Goal: Find specific page/section: Find specific page/section

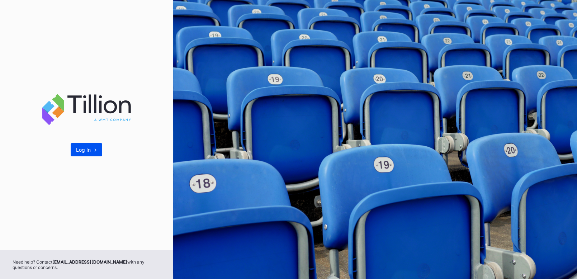
click at [85, 153] on div "Log In ->" at bounding box center [86, 150] width 21 height 6
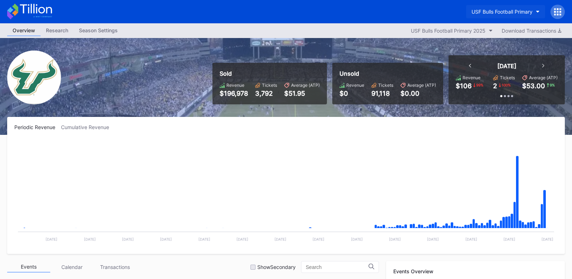
click at [513, 7] on button "USF Bulls Football Primary" at bounding box center [505, 11] width 79 height 13
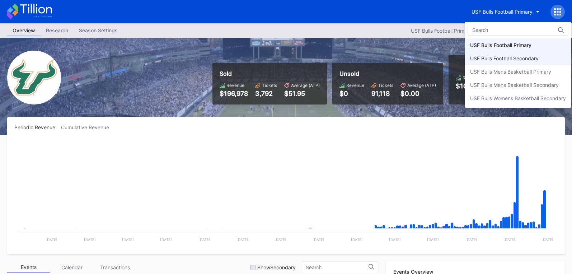
click at [509, 60] on div "USF Bulls Football Secondary" at bounding box center [504, 58] width 68 height 6
